Goal: Transaction & Acquisition: Purchase product/service

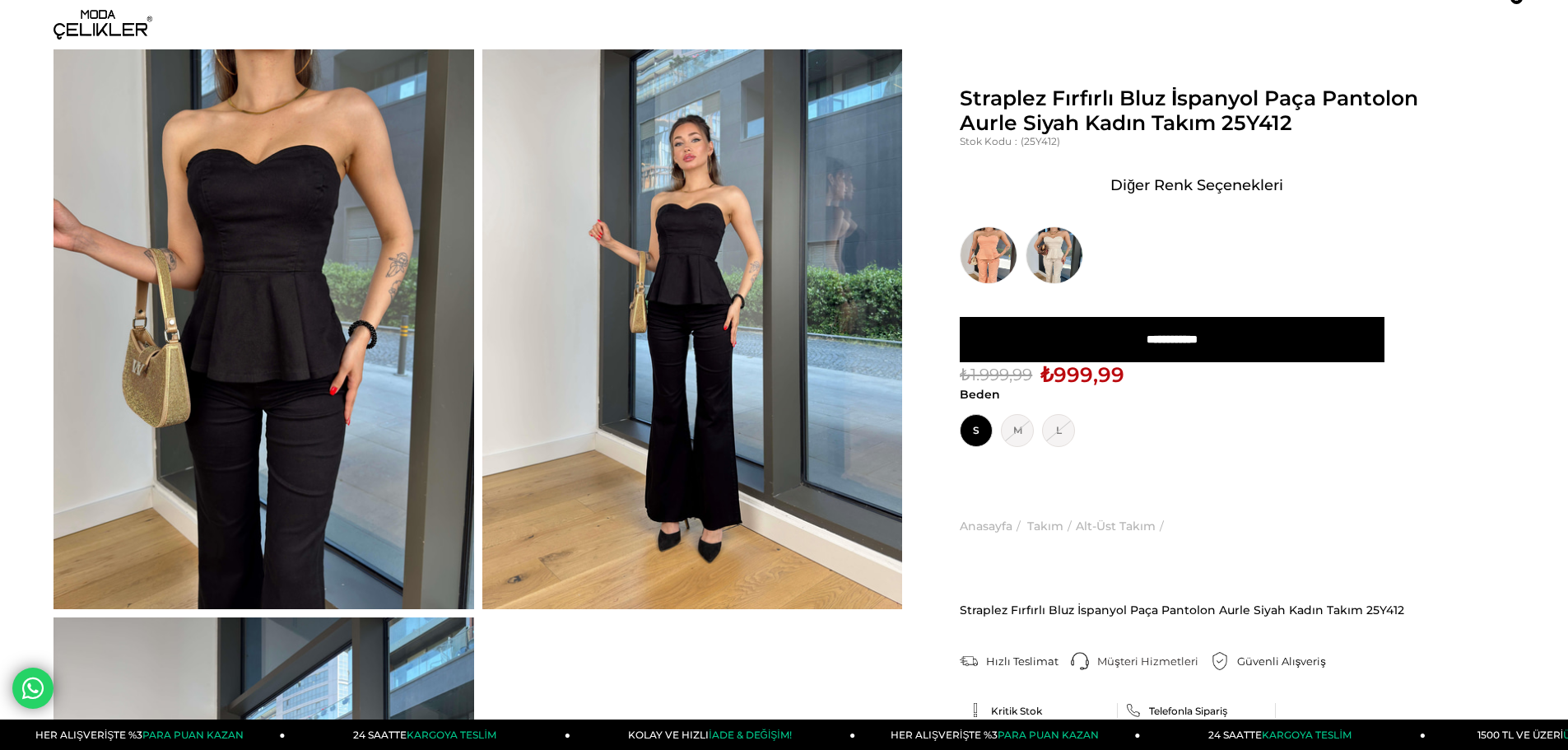
click at [277, 221] on img at bounding box center [264, 329] width 421 height 560
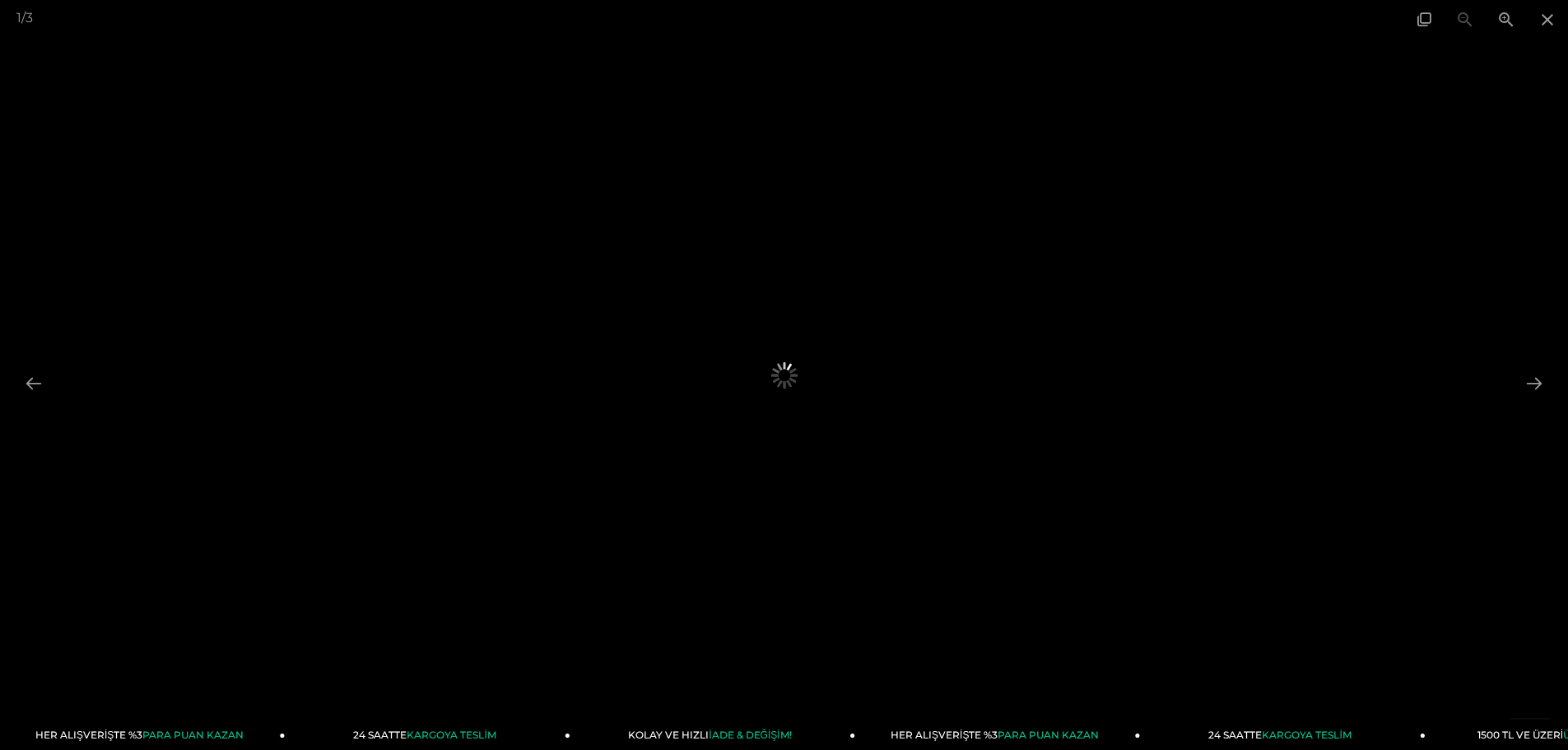
scroll to position [412, 0]
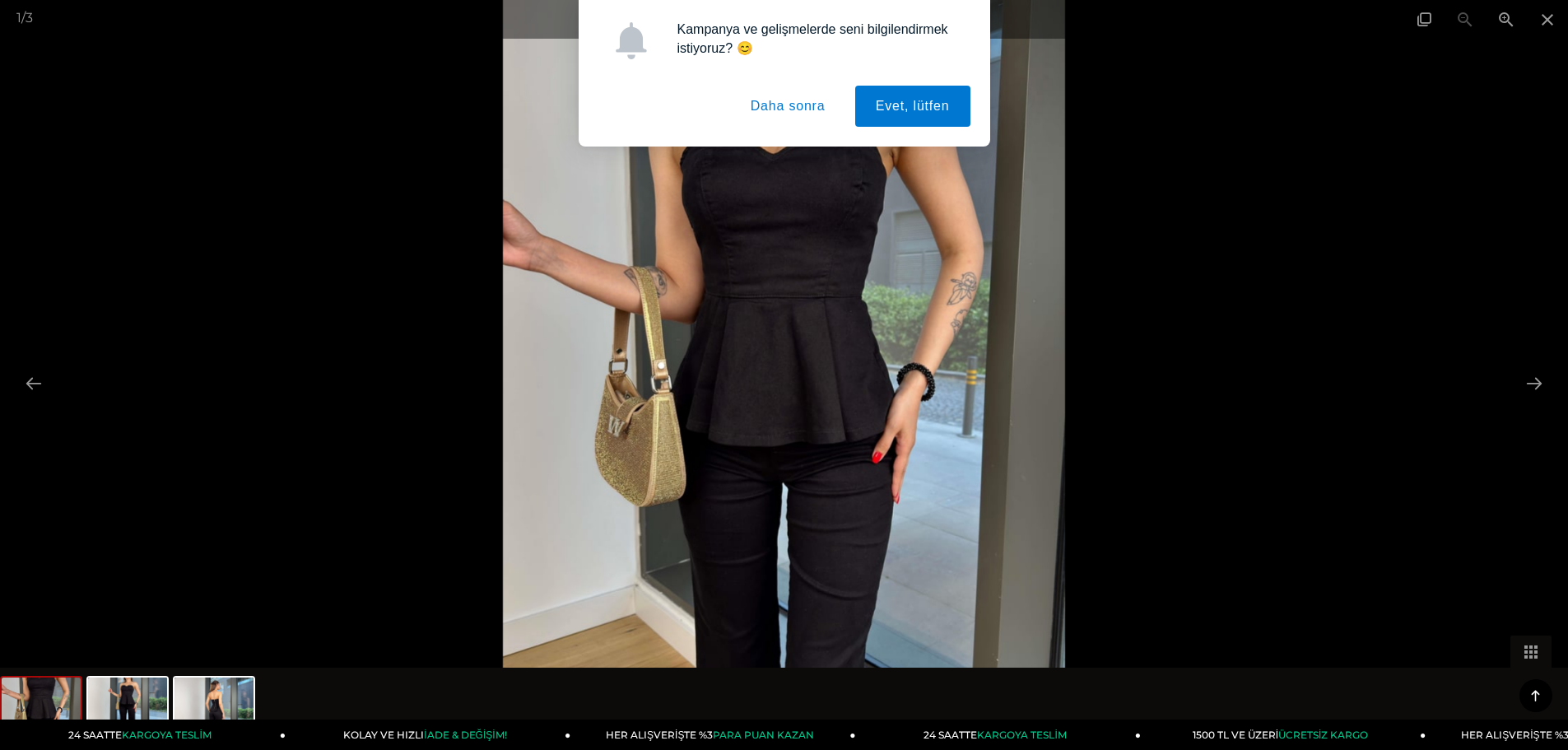
click at [513, 17] on div "Kampanya ve gelişmelerde seni bilgilendirmek istiyoruz? 😊 Evet, lütfen Daha son…" at bounding box center [784, 73] width 1568 height 147
click at [513, 110] on button "Daha sonra" at bounding box center [788, 106] width 116 height 41
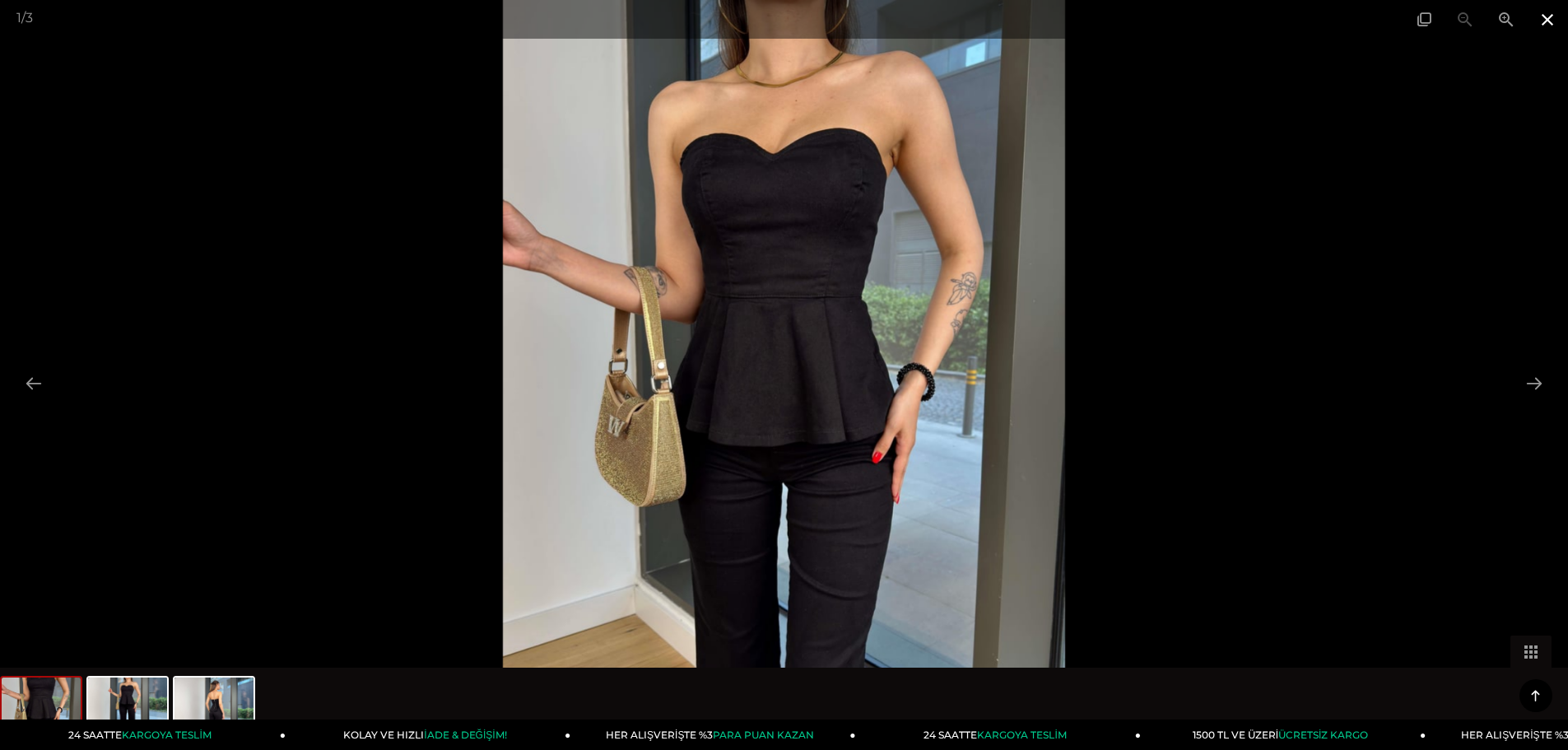
click at [513, 20] on span at bounding box center [1547, 19] width 41 height 39
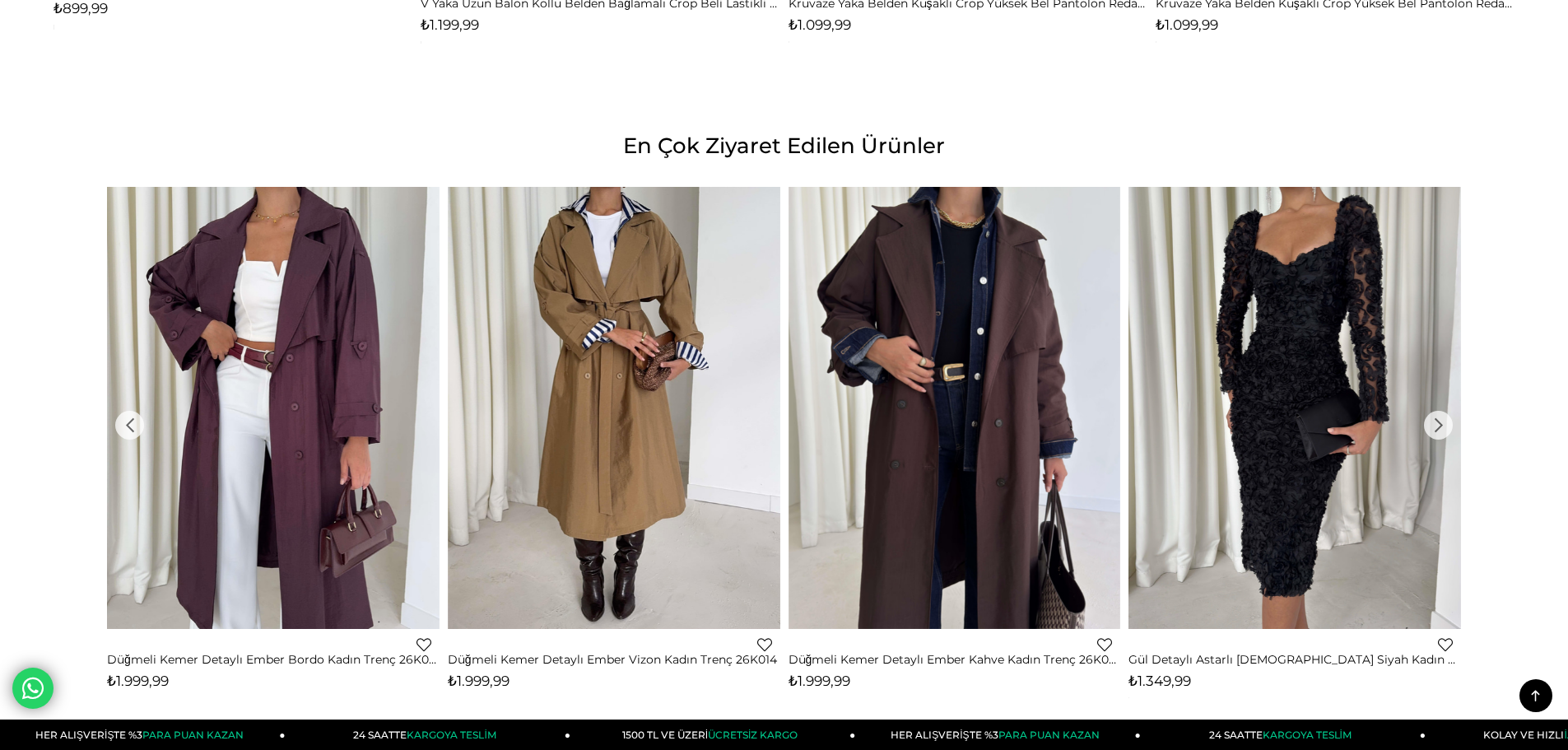
scroll to position [2553, 0]
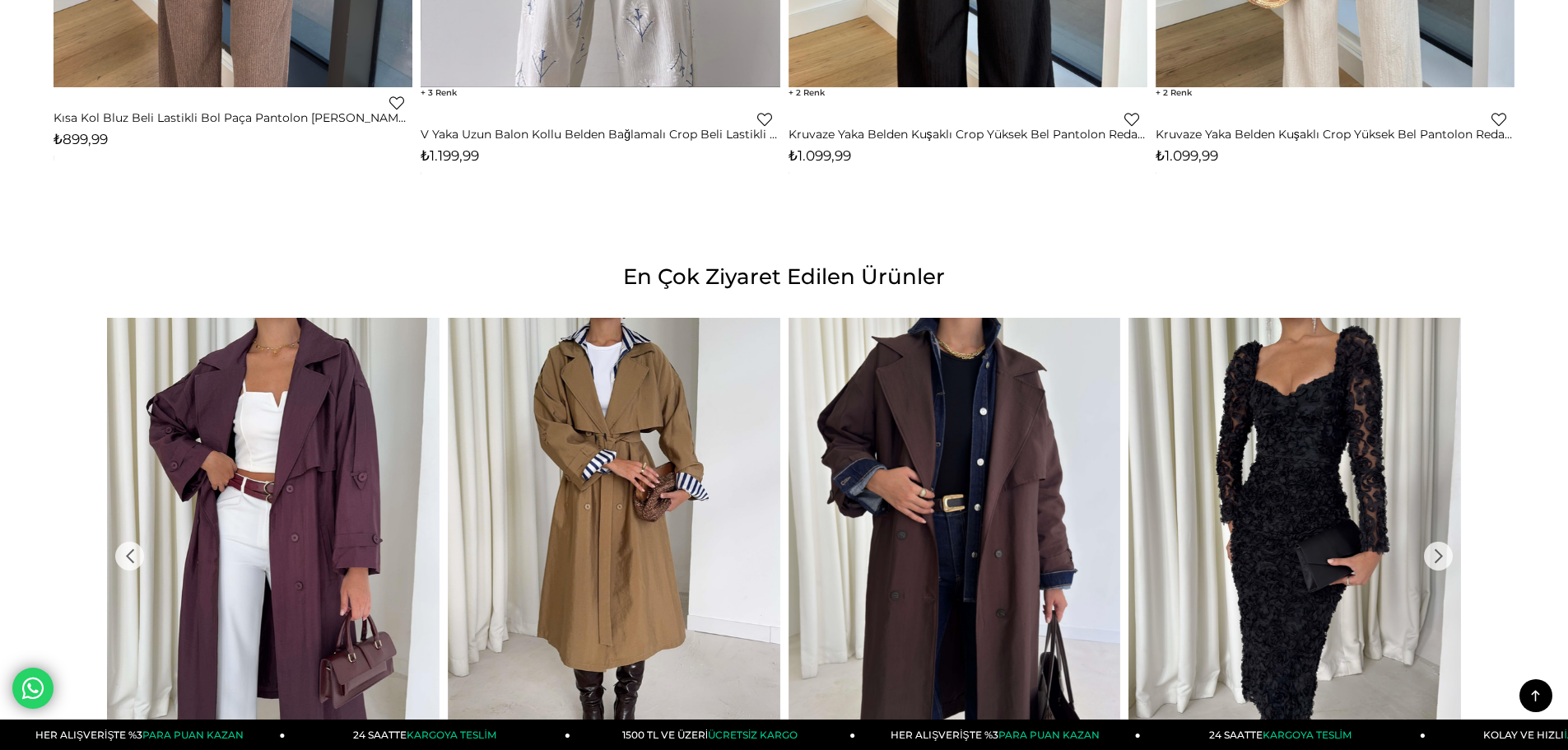
click at [513, 699] on icon at bounding box center [1535, 696] width 21 height 21
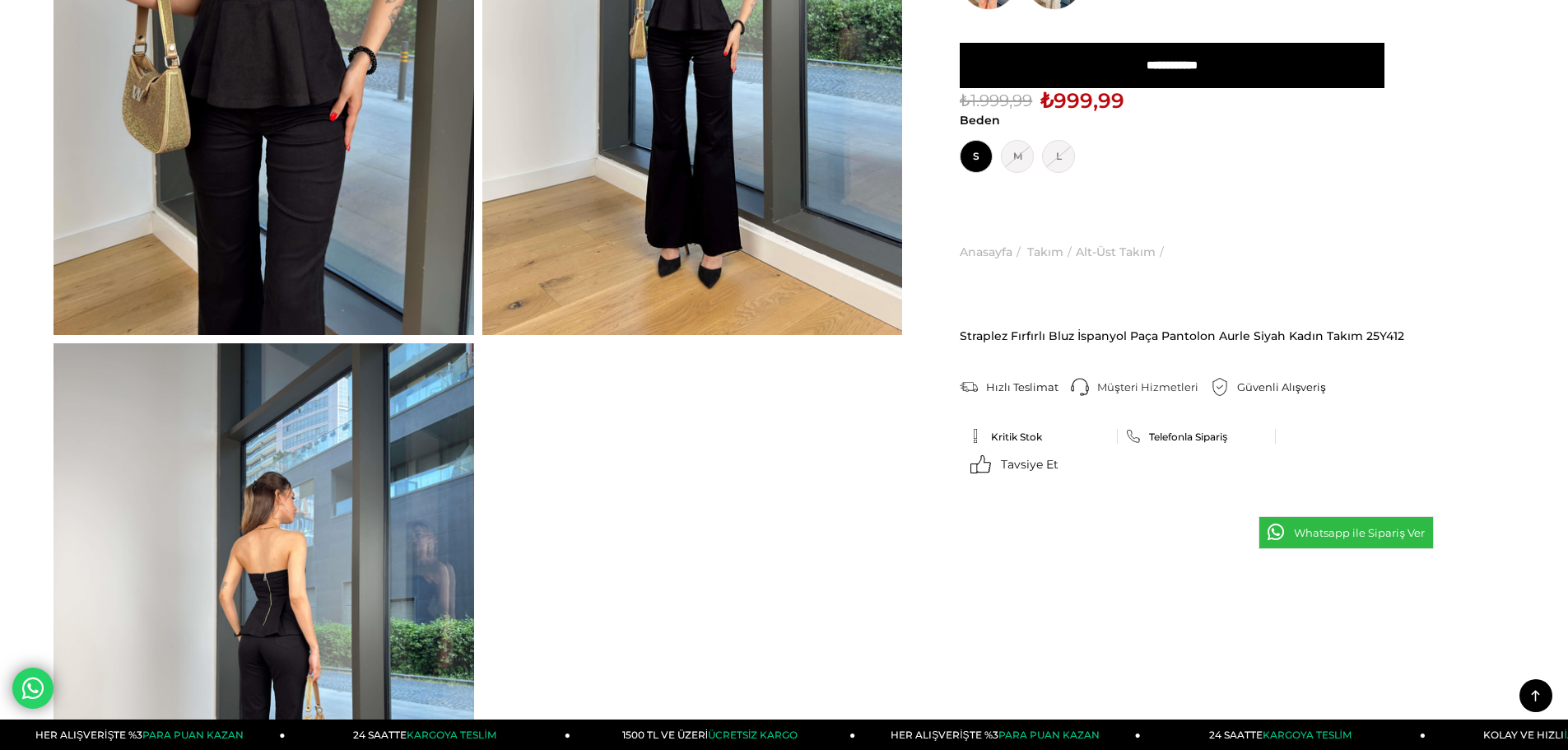
scroll to position [0, 0]
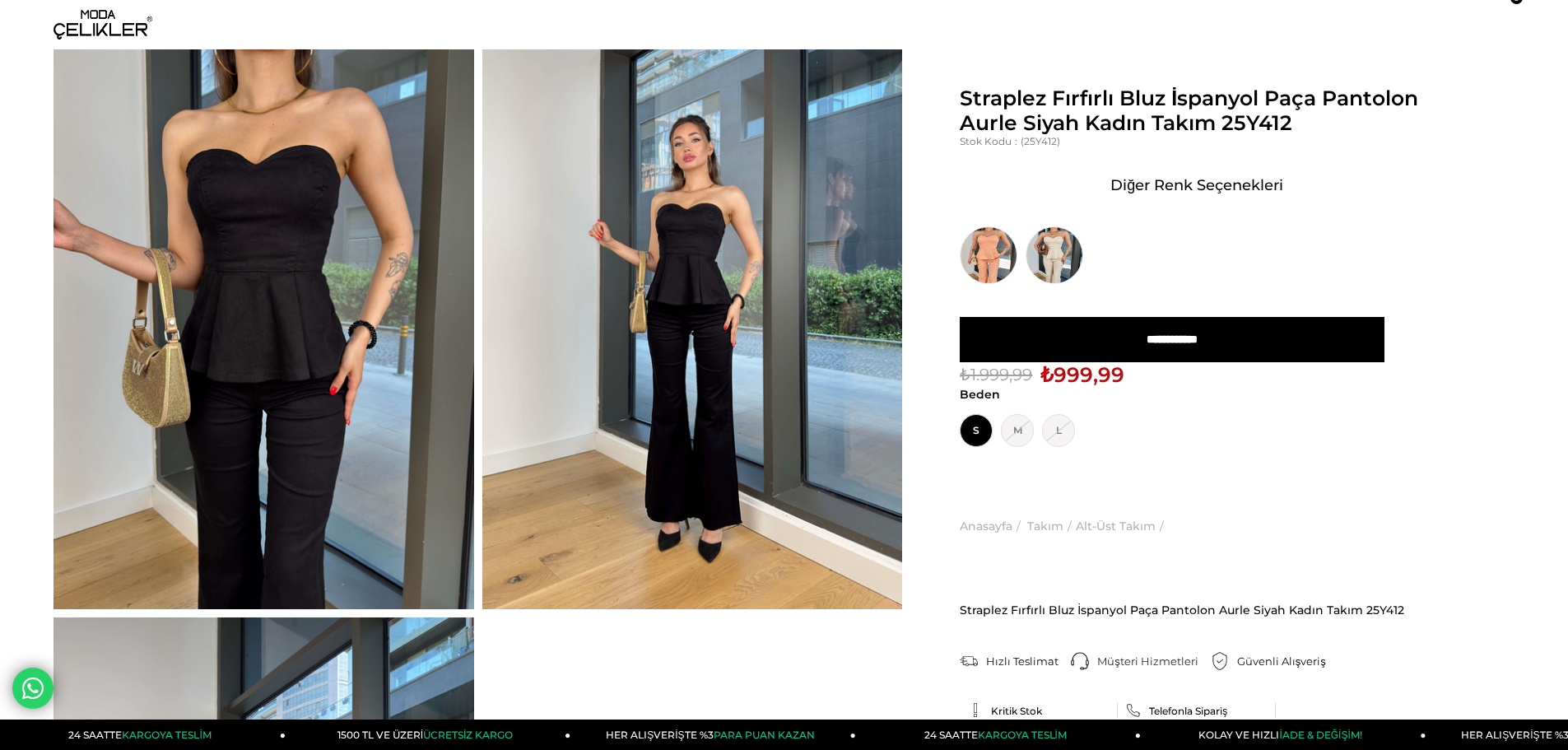
click at [93, 18] on img at bounding box center [103, 24] width 99 height 29
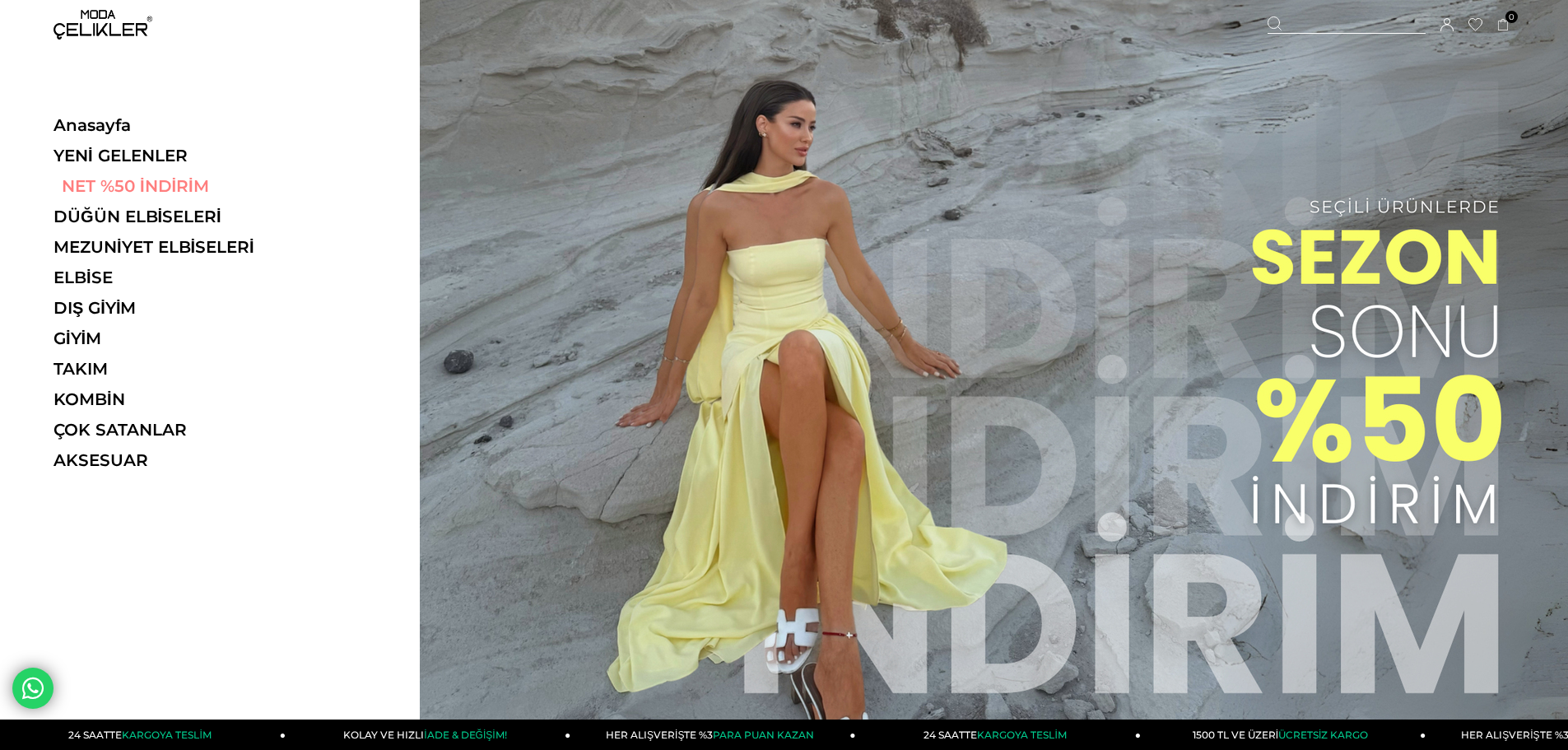
click at [183, 177] on link "NET %50 İNDİRİM" at bounding box center [167, 186] width 226 height 20
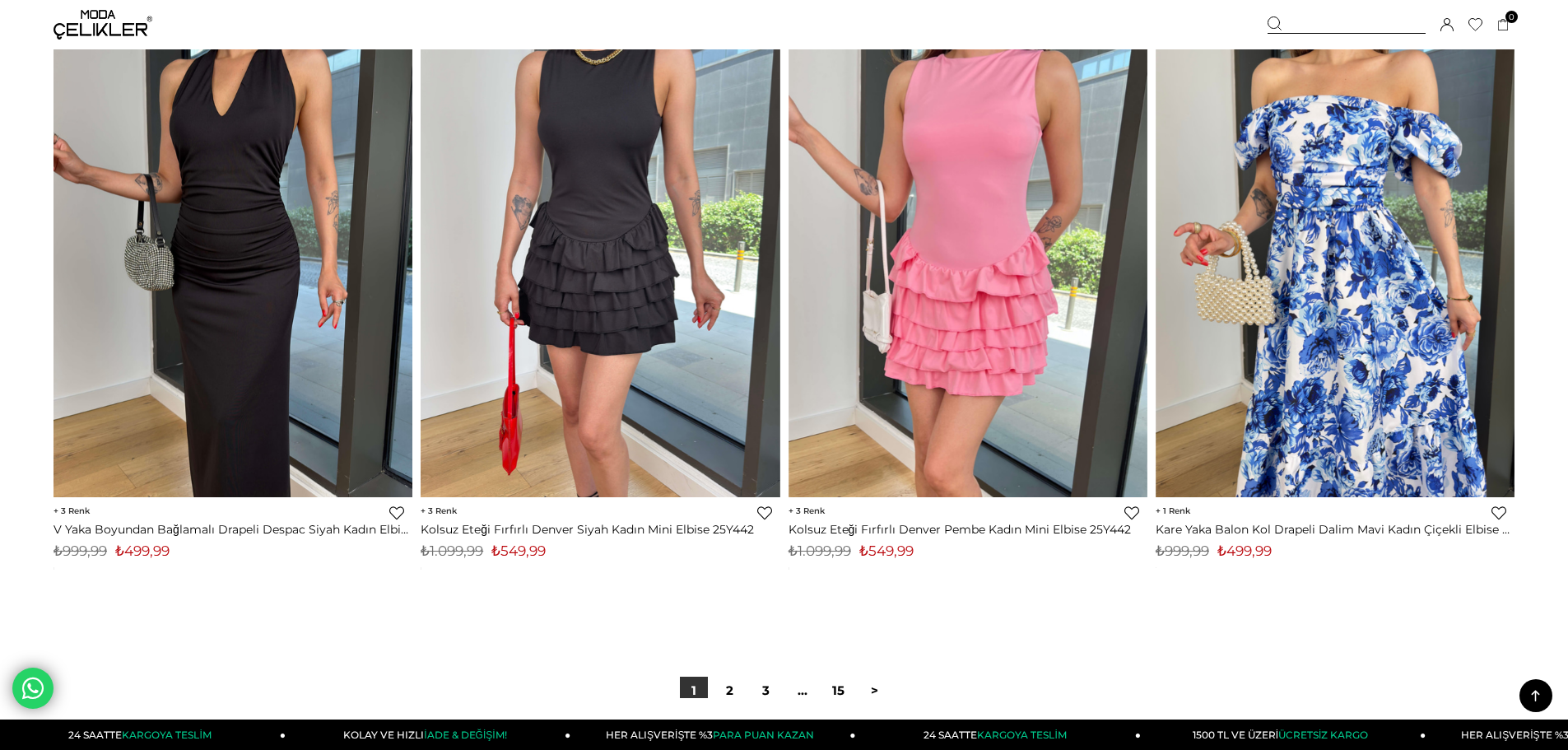
scroll to position [11940, 0]
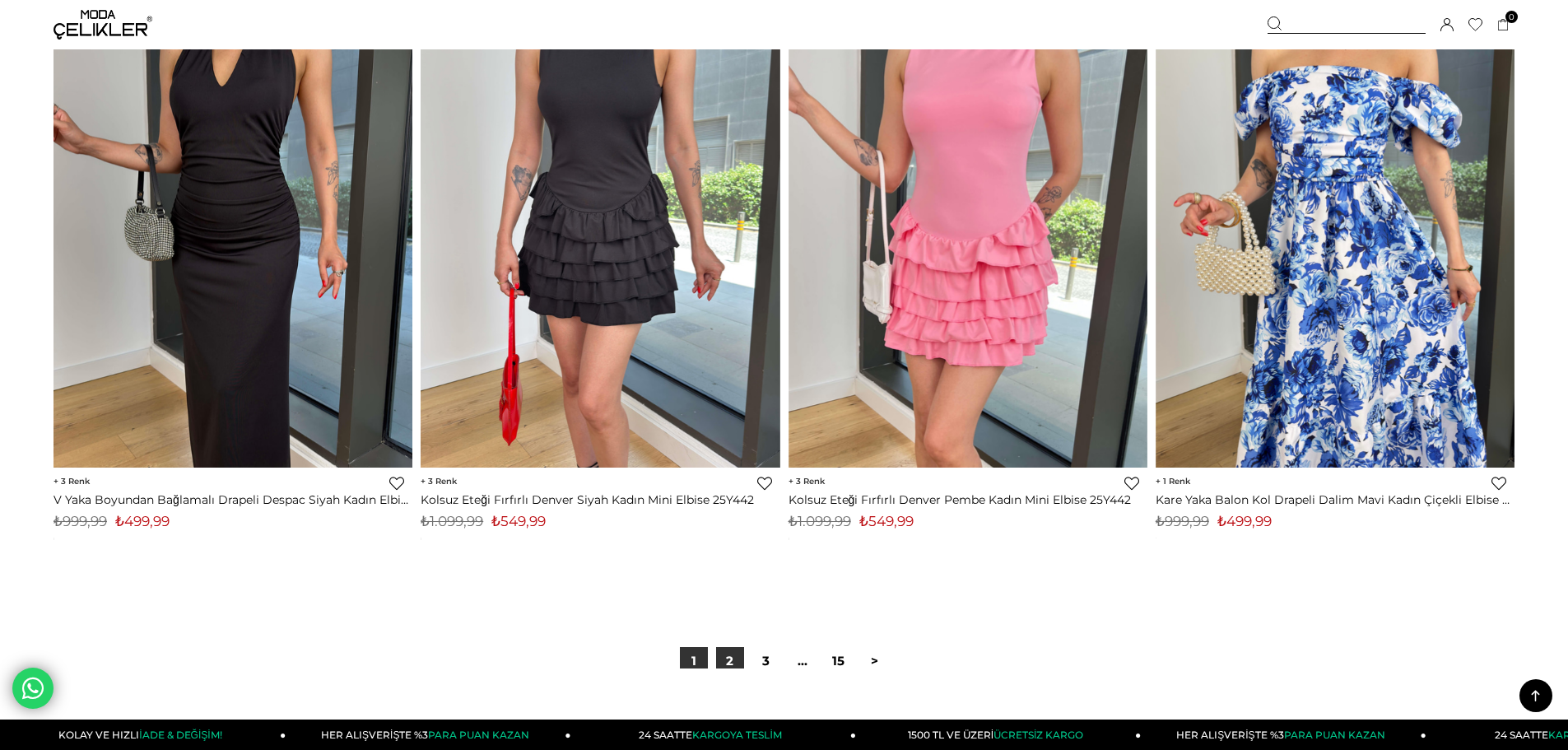
click at [725, 663] on link "2" at bounding box center [729, 661] width 28 height 28
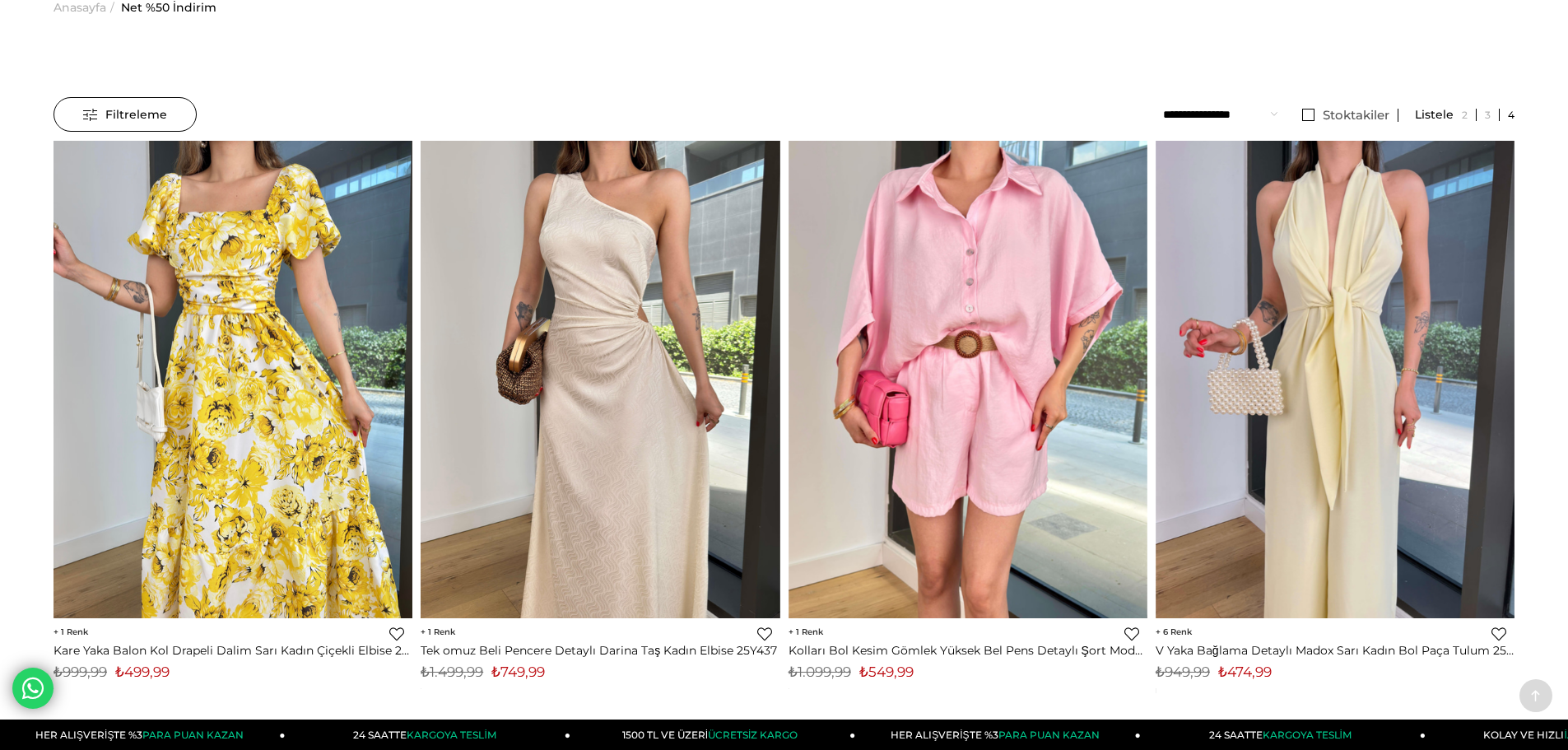
scroll to position [82, 0]
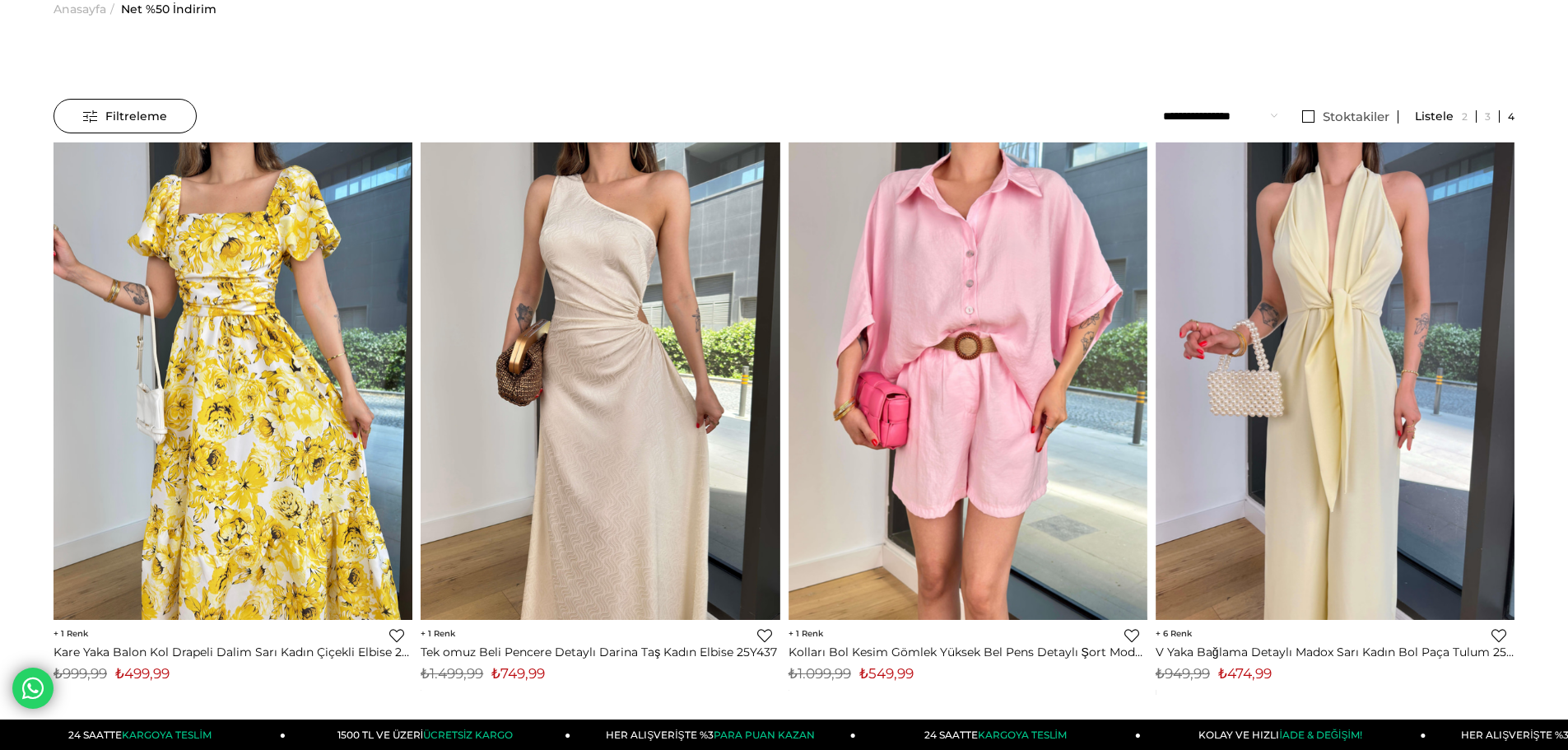
click at [116, 118] on span "Filtreleme" at bounding box center [125, 116] width 84 height 33
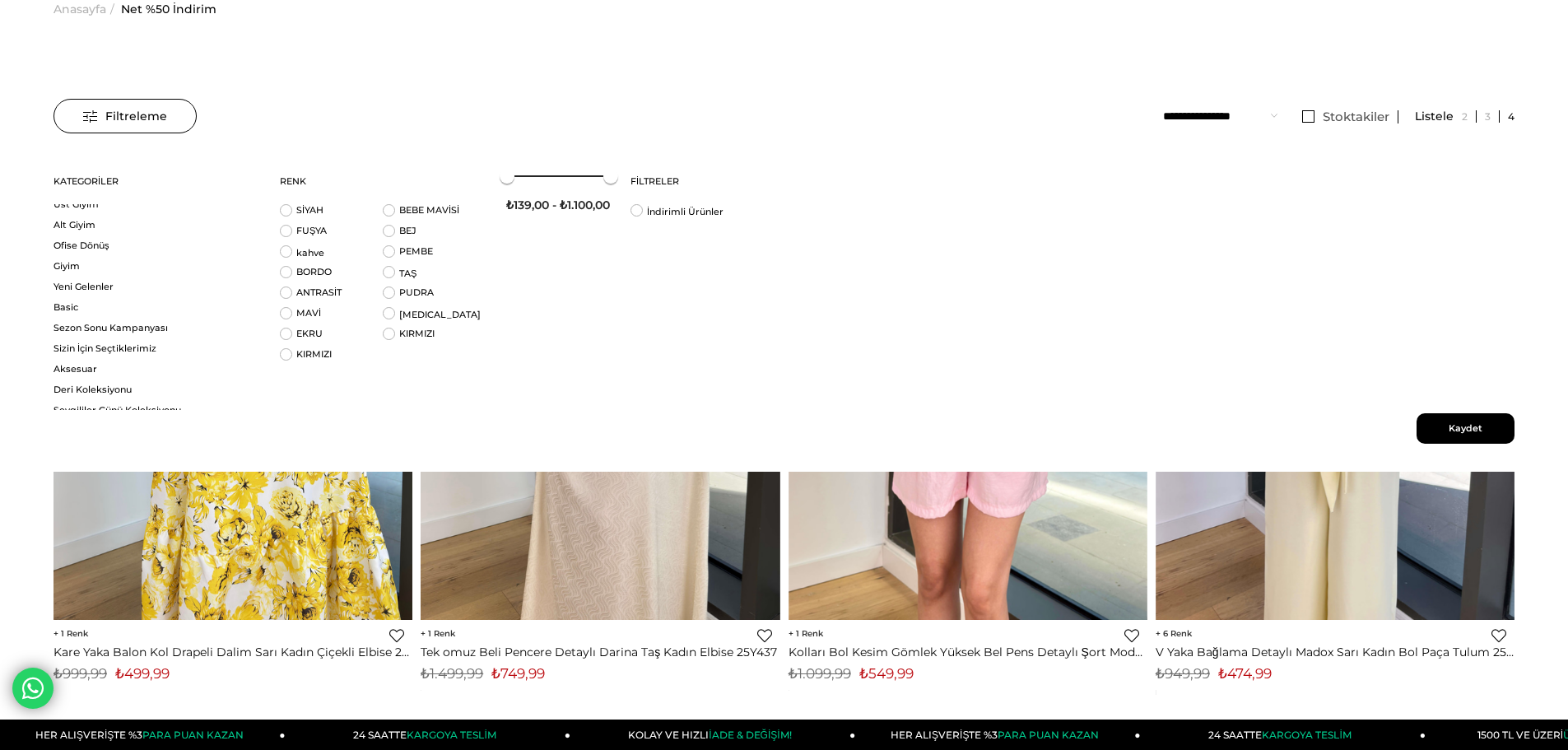
scroll to position [0, 0]
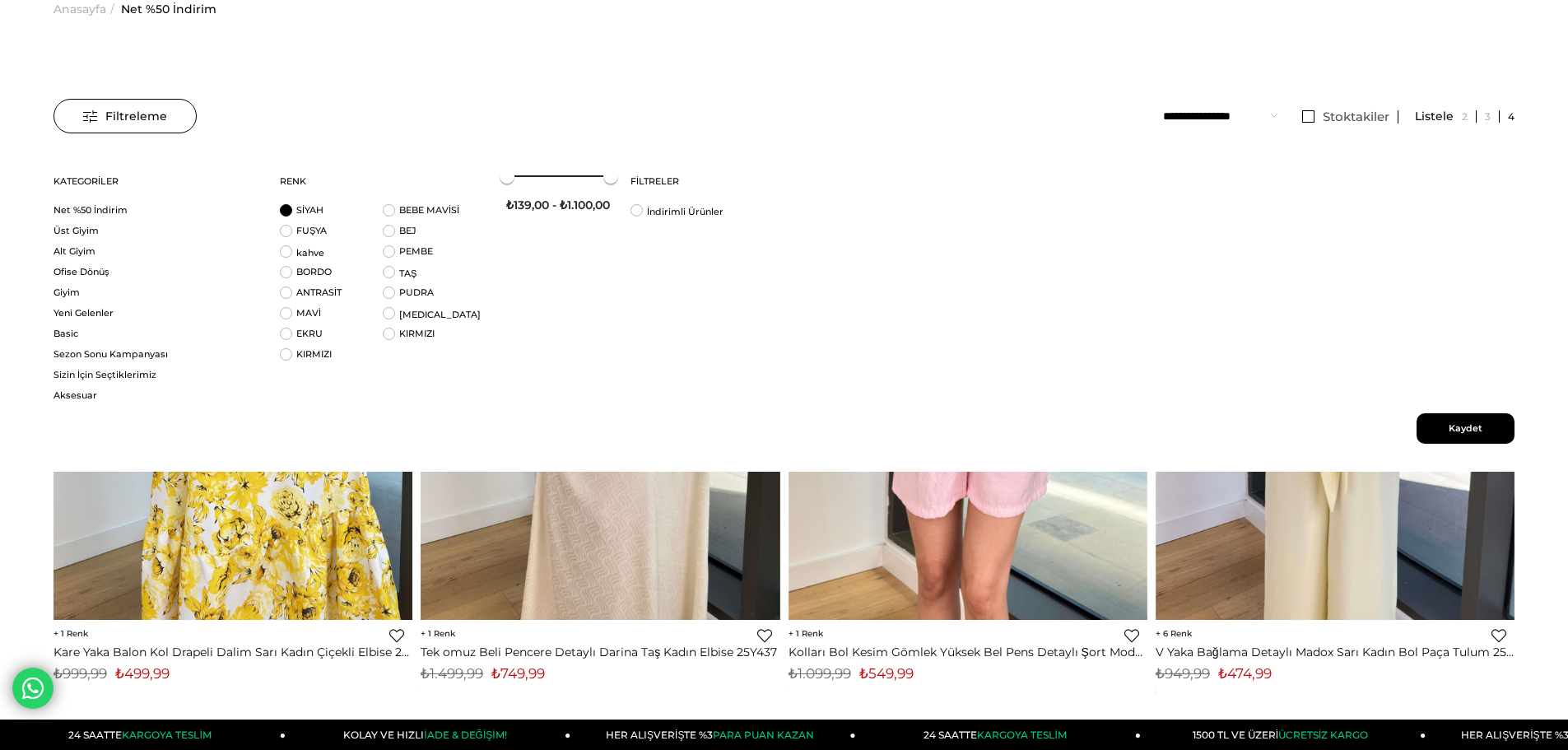
click at [285, 212] on li "SİYAH" at bounding box center [331, 214] width 103 height 21
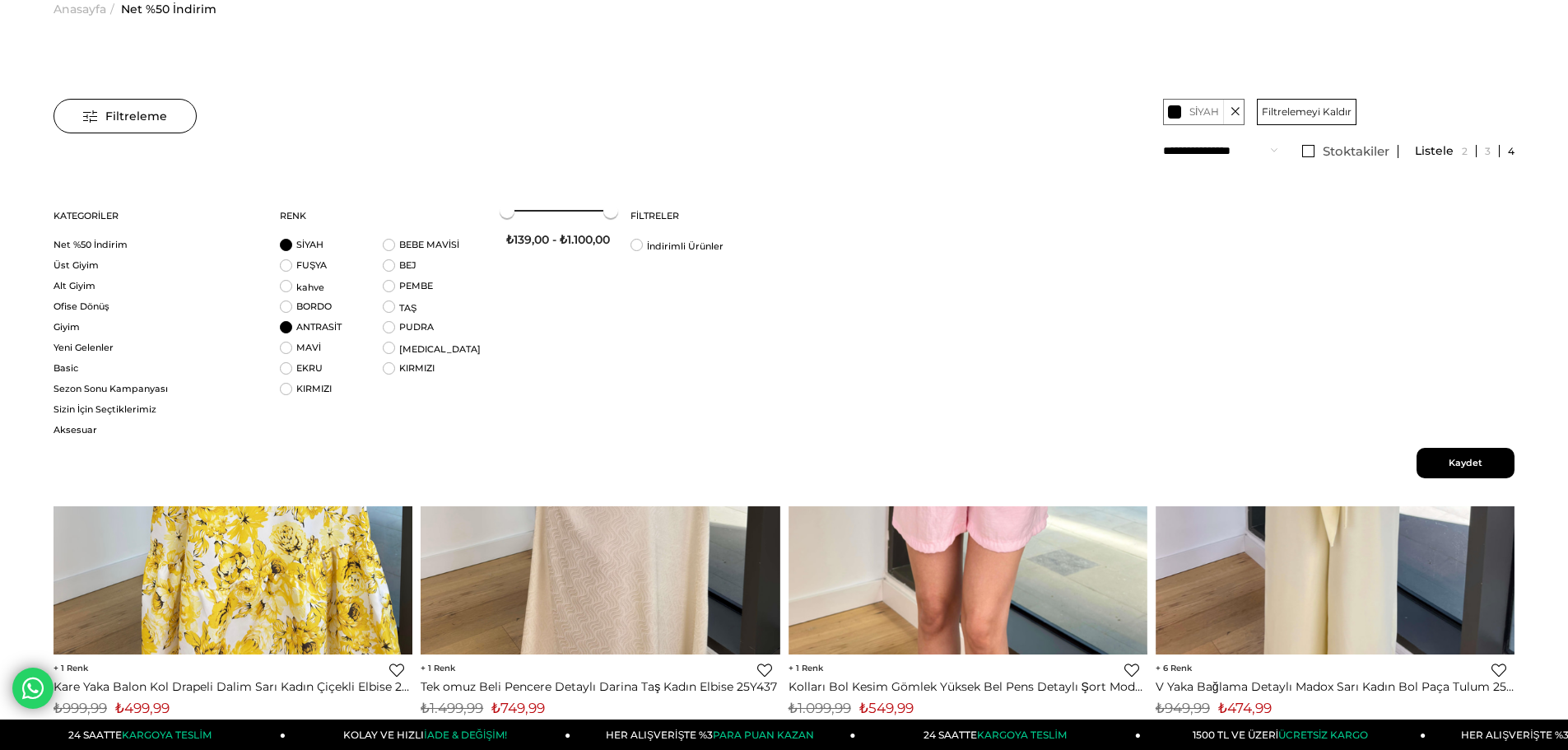
click at [286, 330] on li "ANTRASİT" at bounding box center [331, 331] width 103 height 21
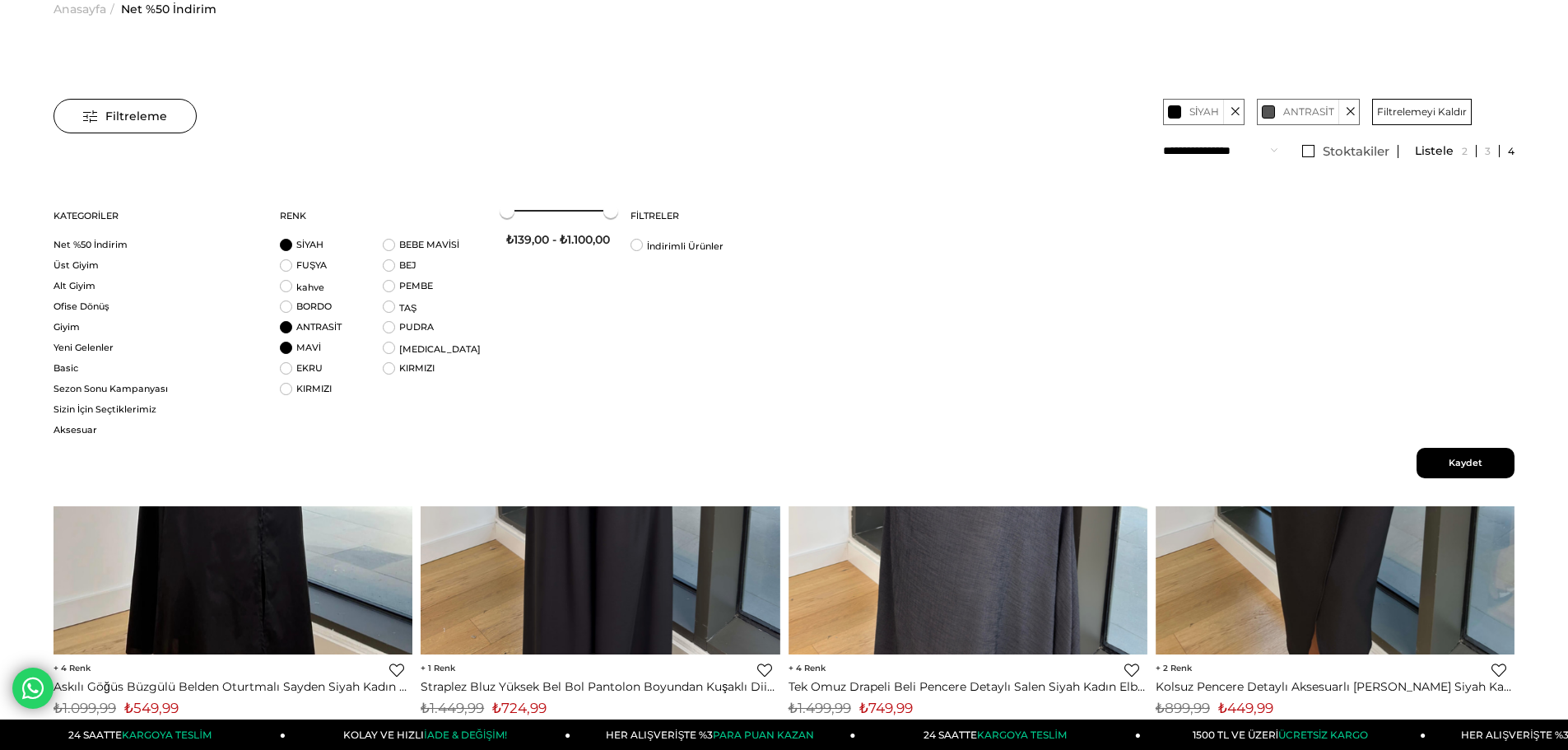
click at [286, 350] on li "MAVİ" at bounding box center [331, 352] width 103 height 21
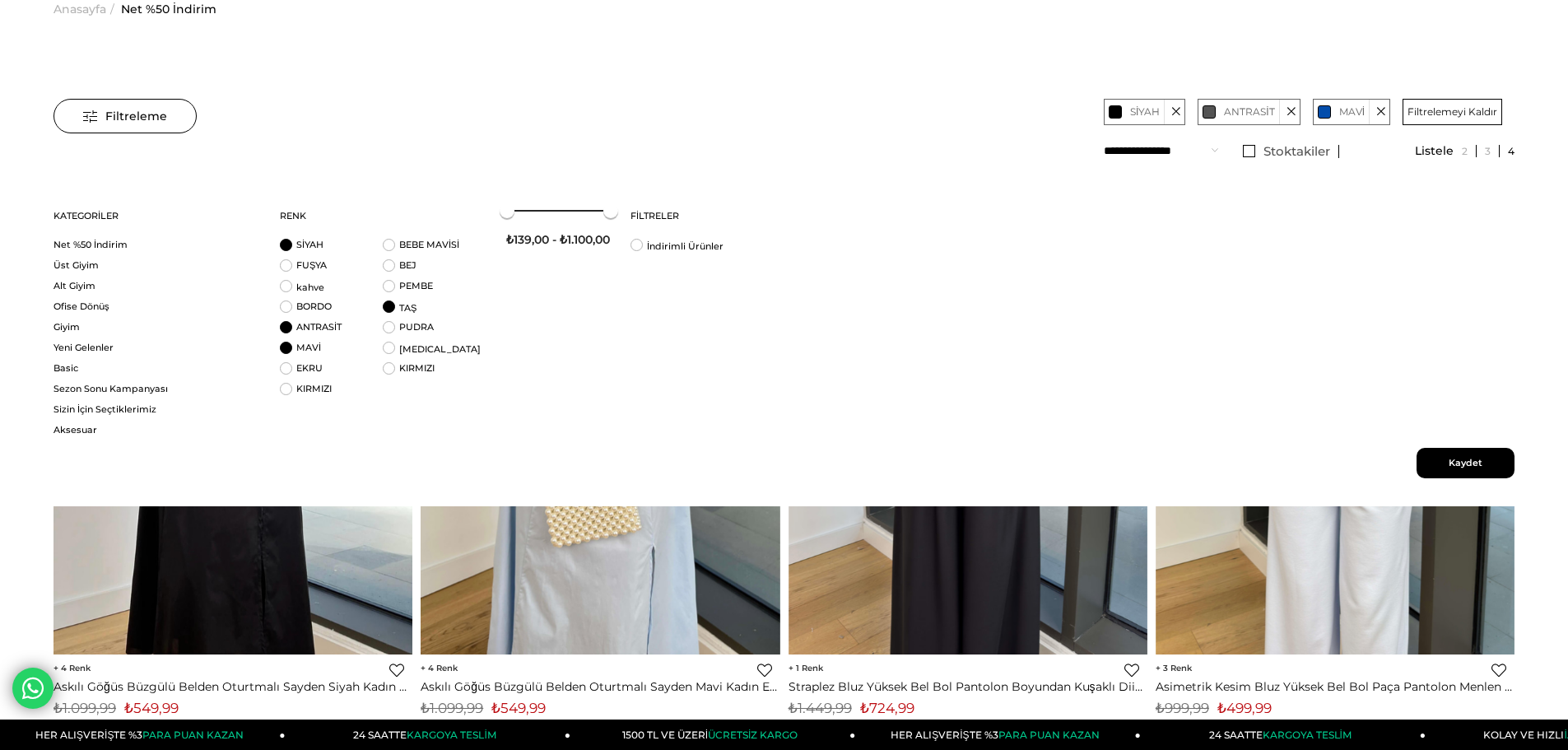
click at [391, 308] on li "TAŞ" at bounding box center [434, 310] width 103 height 21
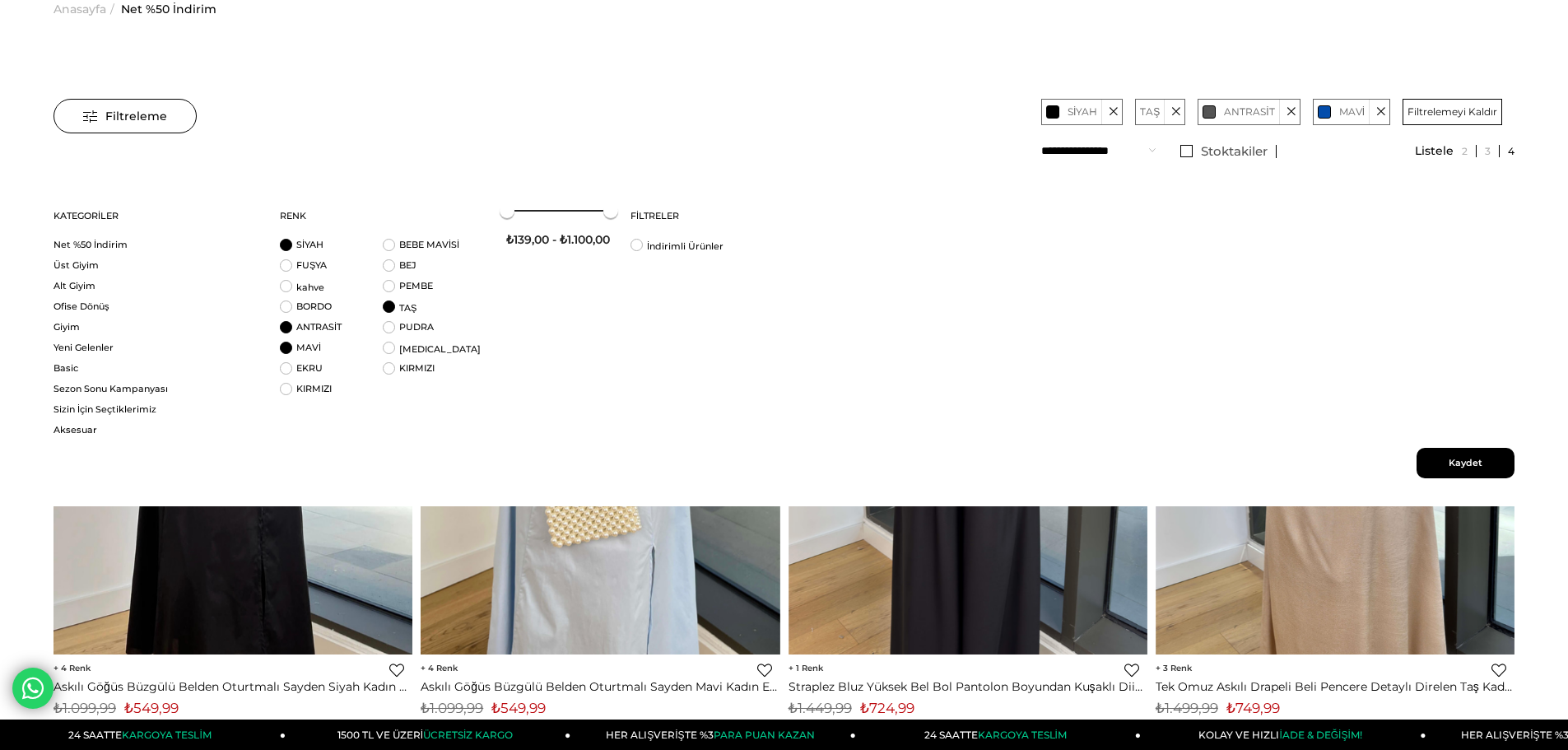
click at [1444, 466] on span "Kaydet" at bounding box center [1465, 463] width 98 height 30
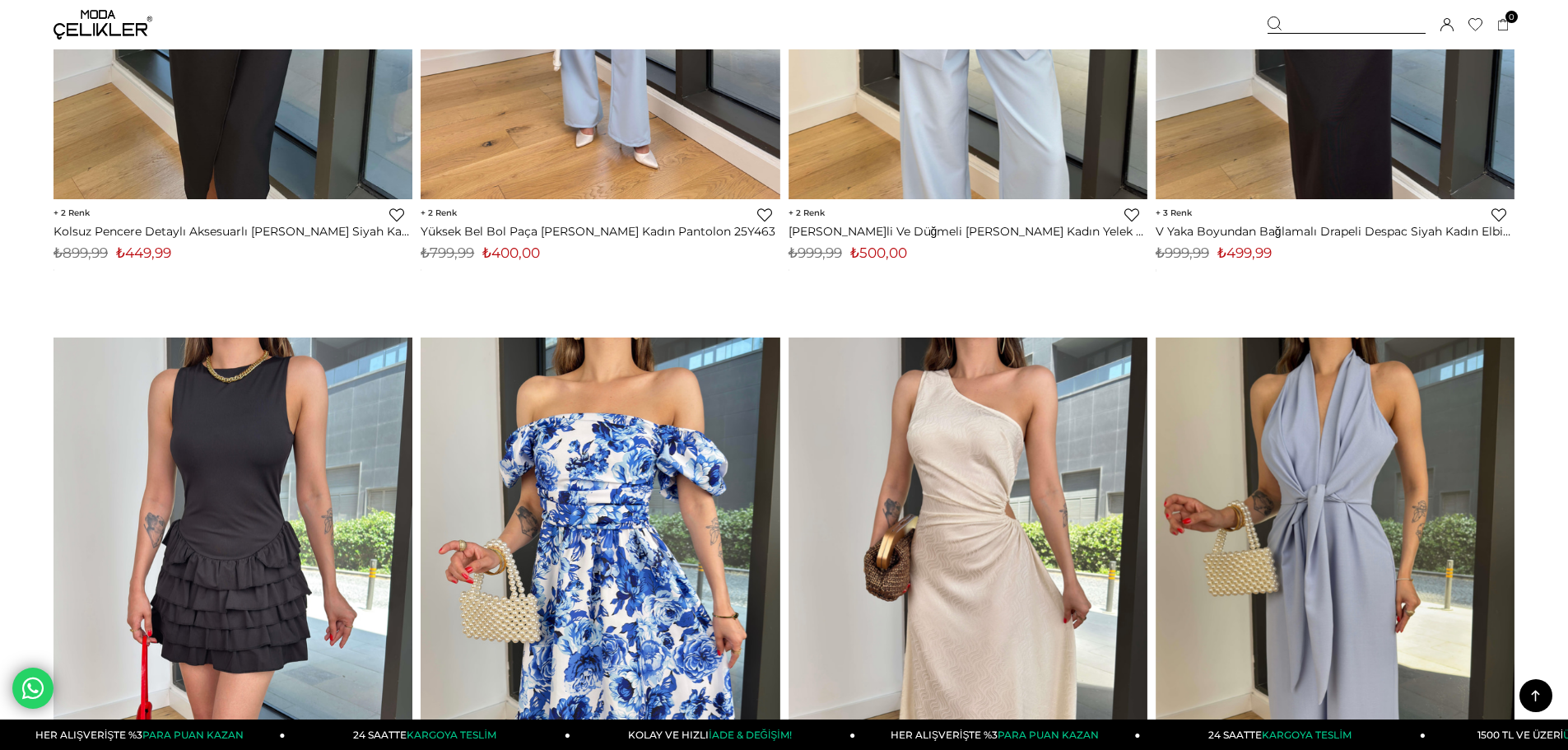
scroll to position [2635, 0]
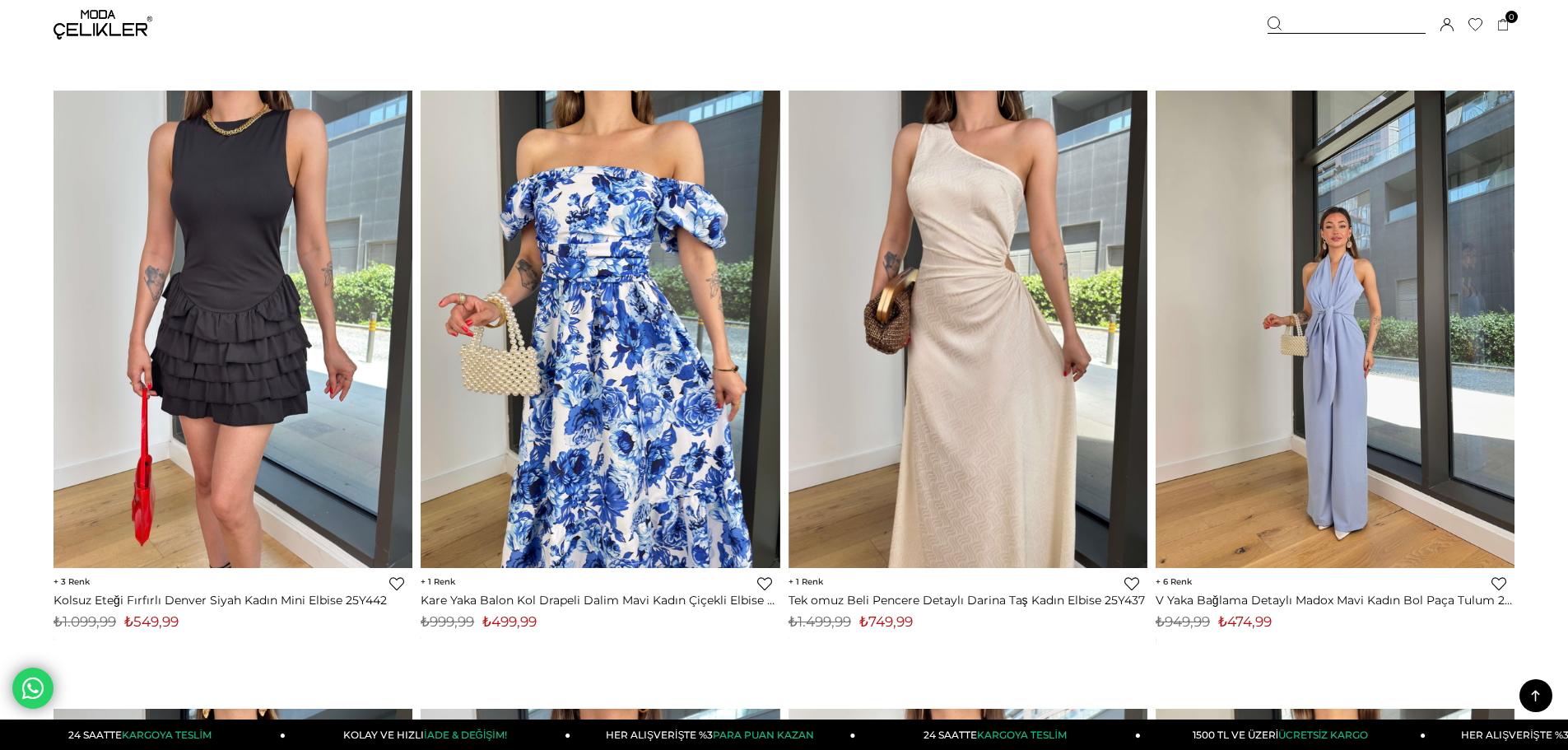
click at [1316, 311] on img at bounding box center [1335, 329] width 359 height 478
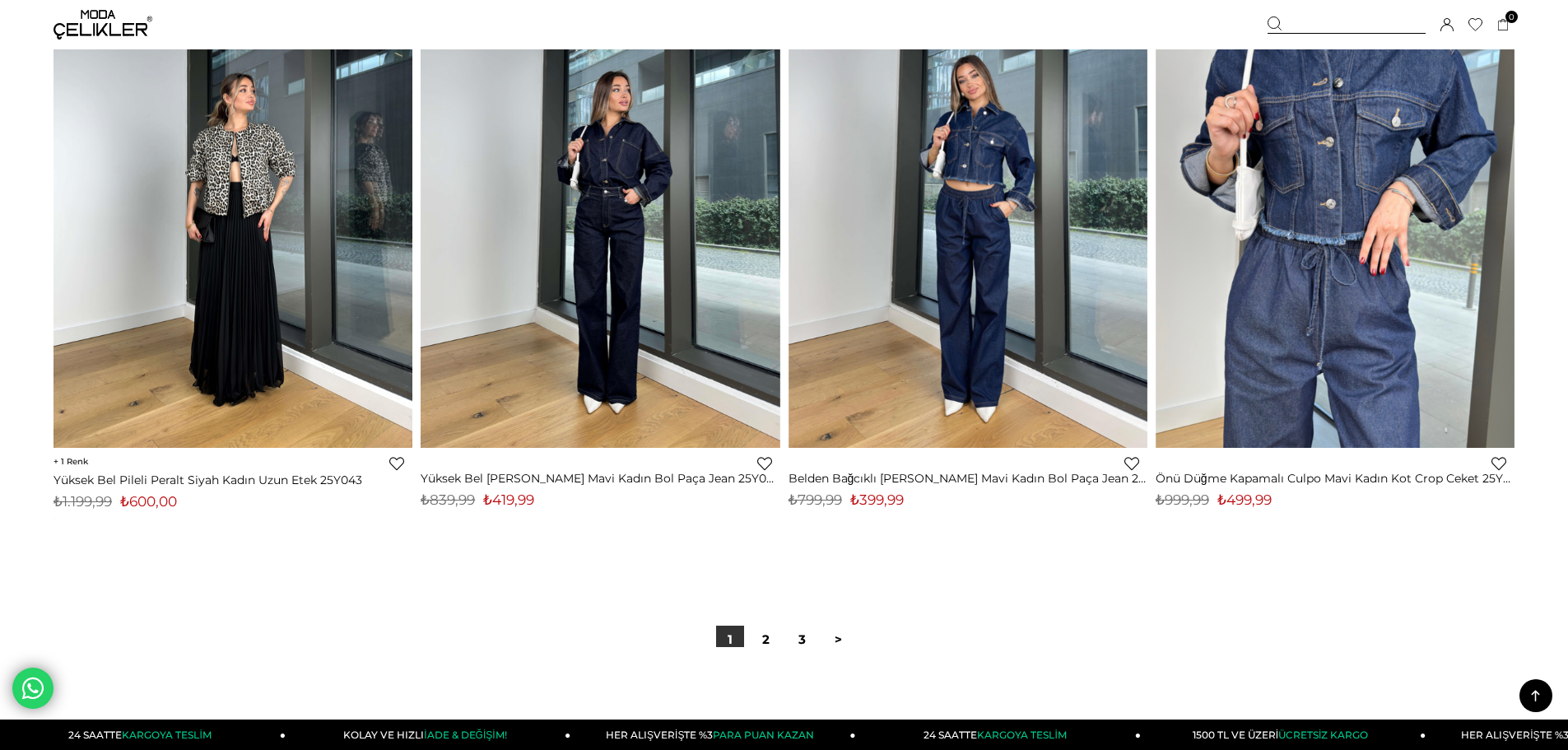
scroll to position [12278, 0]
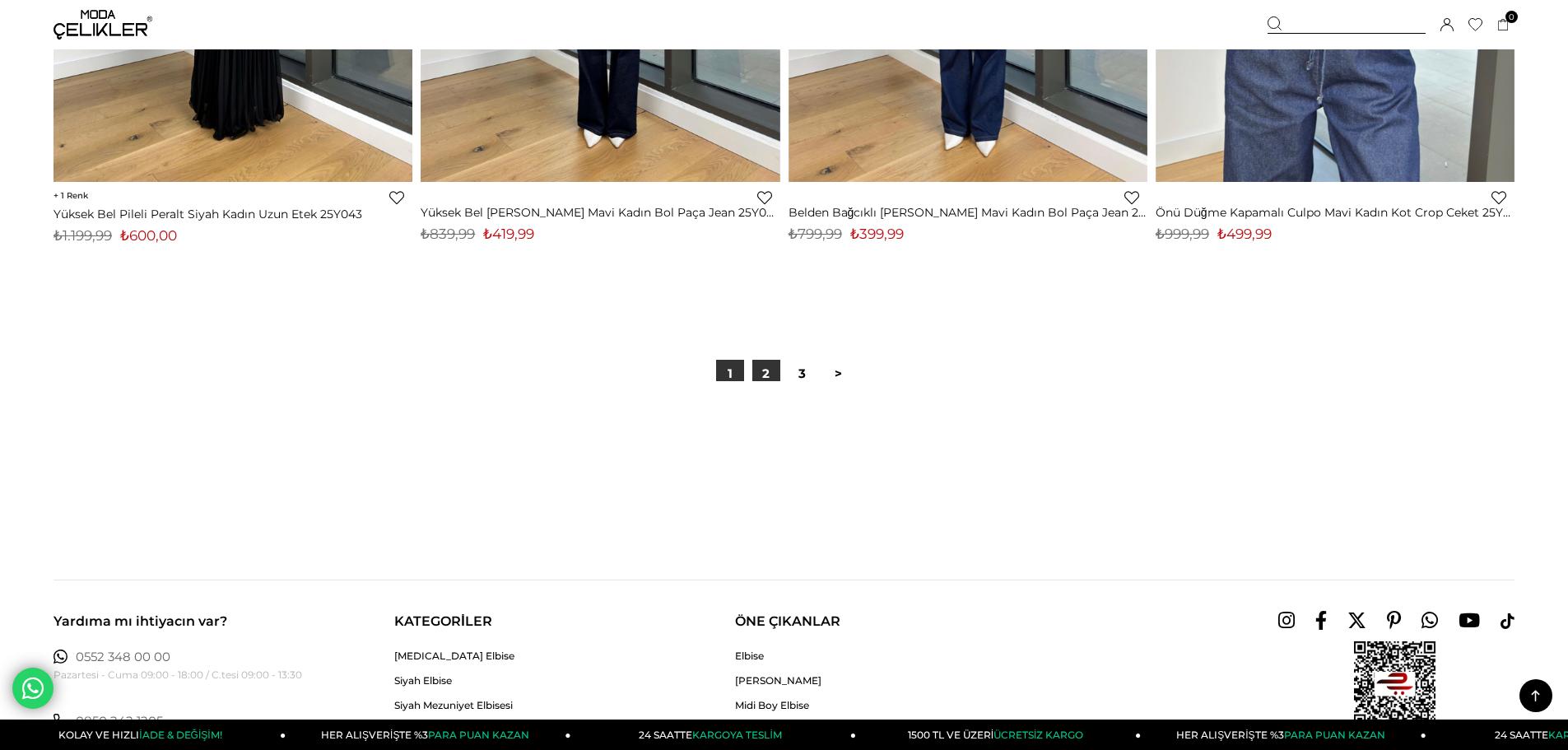
click at [768, 376] on link "2" at bounding box center [766, 373] width 28 height 28
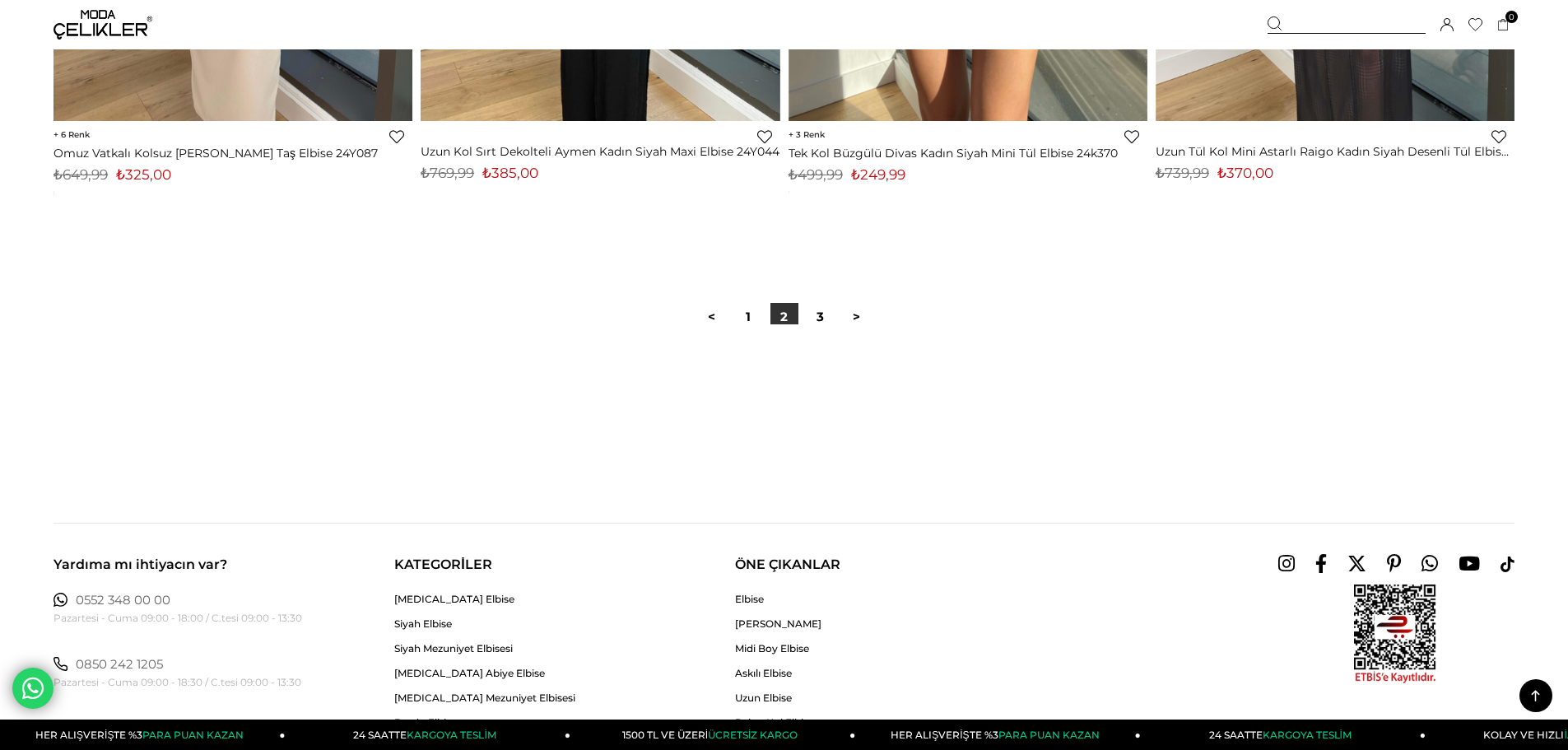
scroll to position [12435, 0]
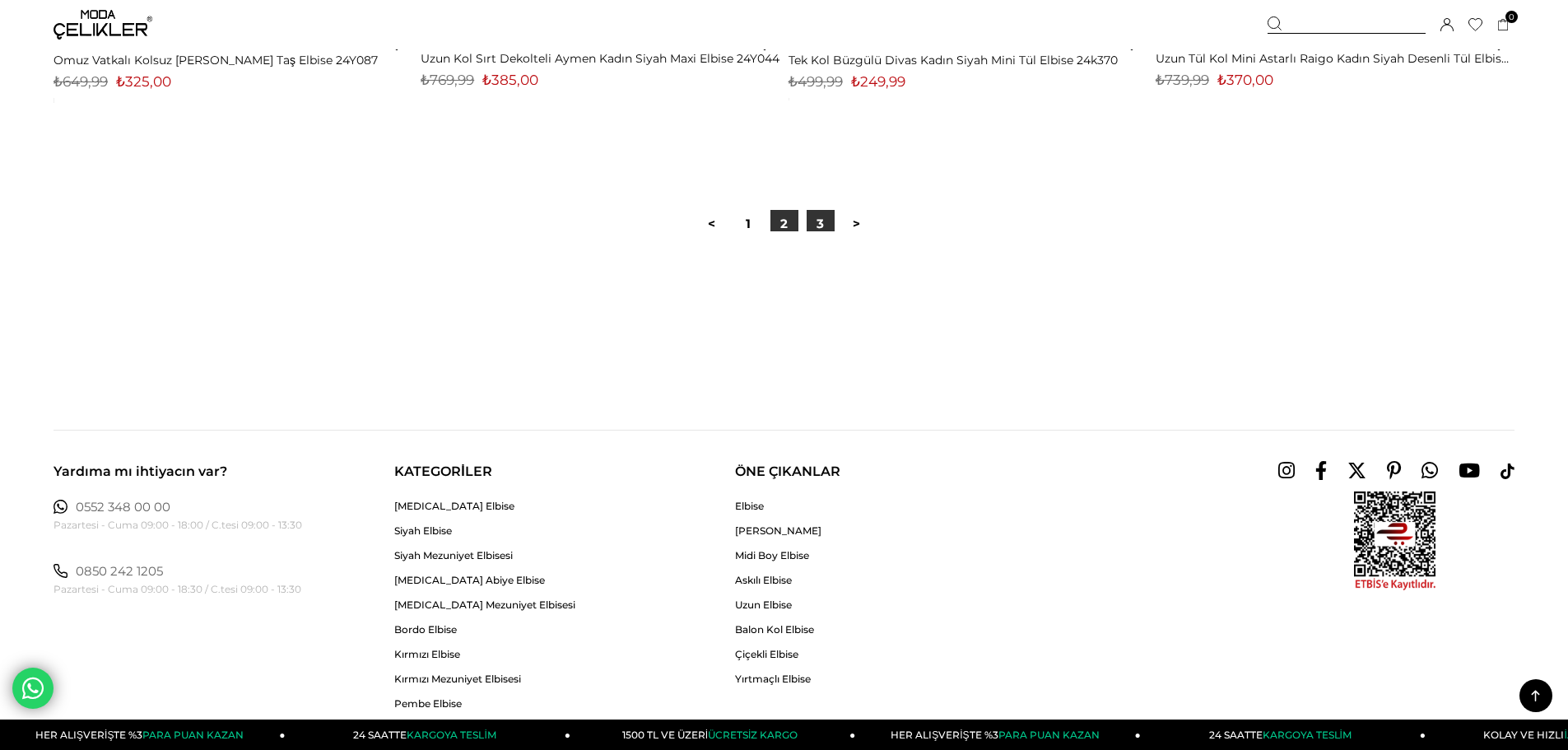
click at [827, 220] on link "3" at bounding box center [820, 223] width 28 height 28
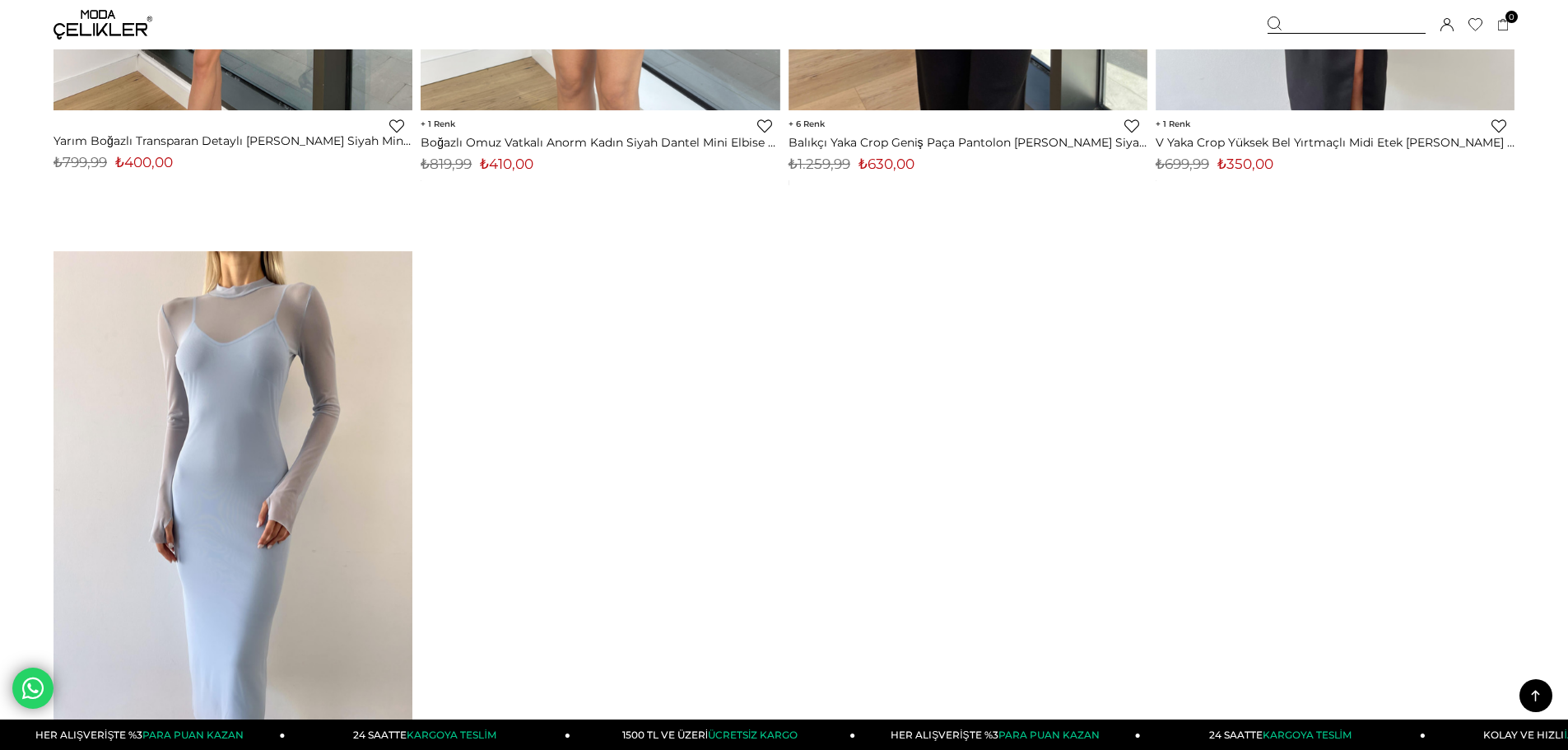
scroll to position [906, 0]
